Goal: Complete application form

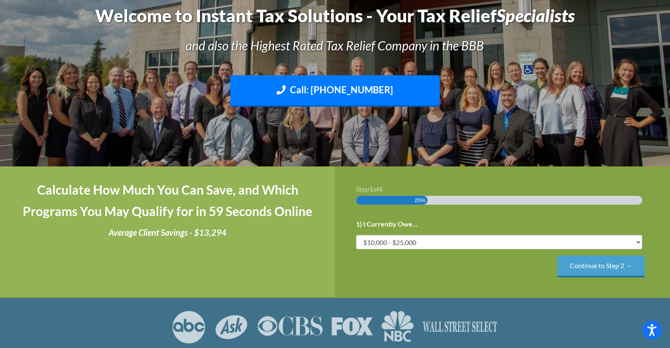
click at [642, 239] on li "1) I Currently Owe... Less than $10,000 $10,000 - $25,000 $25,000 - $50,000 $50…" at bounding box center [502, 234] width 293 height 32
click at [638, 243] on select "Less than $10,000 $10,000 - $25,000 $25,000 - $50,000 $50,000 - $75,000 $75,000+" at bounding box center [499, 242] width 286 height 14
select select "over-75"
click at [356, 235] on select "Less than $10,000 $10,000 - $25,000 $25,000 - $50,000 $50,000 - $75,000 $75,000+" at bounding box center [499, 242] width 286 height 14
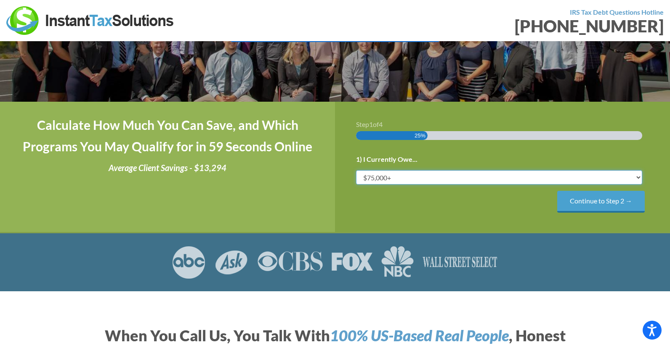
scroll to position [210, 0]
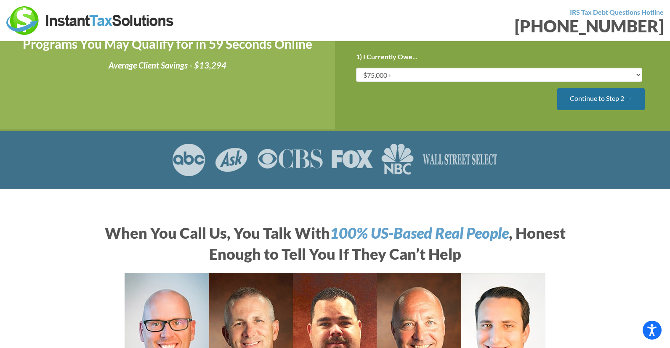
click at [611, 96] on input "Continue to Step 2 →" at bounding box center [601, 98] width 88 height 21
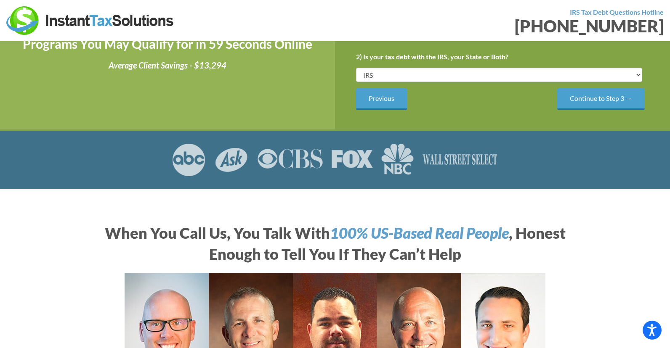
scroll to position [168, 0]
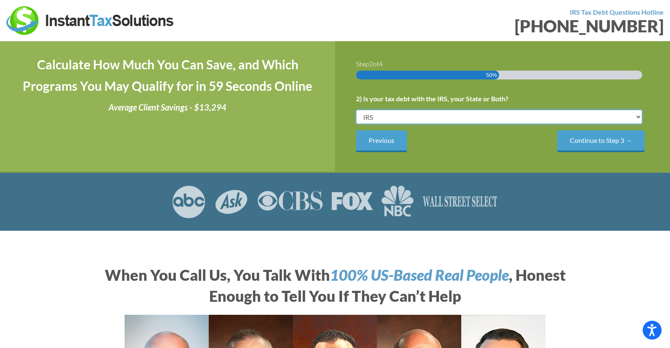
click at [636, 119] on select "IRS State Both IRS and State" at bounding box center [499, 117] width 286 height 14
select select "Both IRS and State"
click at [356, 110] on select "IRS State Both IRS and State" at bounding box center [499, 117] width 286 height 14
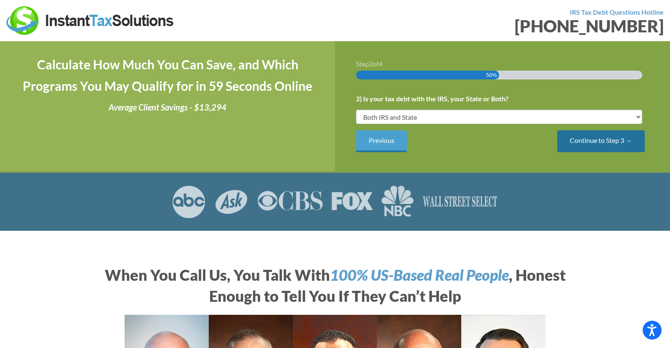
click at [592, 137] on input "Continue to Step 3 →" at bounding box center [601, 140] width 88 height 21
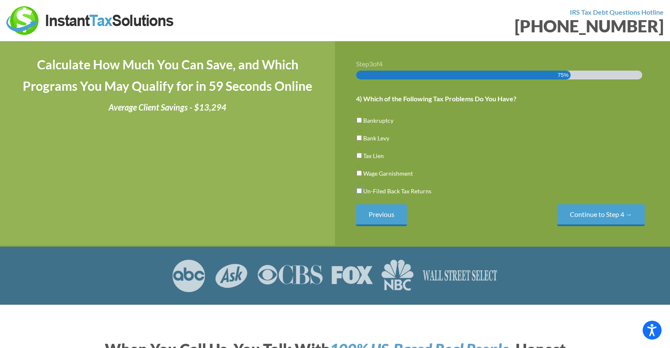
click at [357, 190] on input "Un-Filed Back Tax Returns" at bounding box center [358, 191] width 5 height 14
checkbox input "true"
click at [587, 212] on input "Continue to Step 4 →" at bounding box center [601, 215] width 88 height 21
